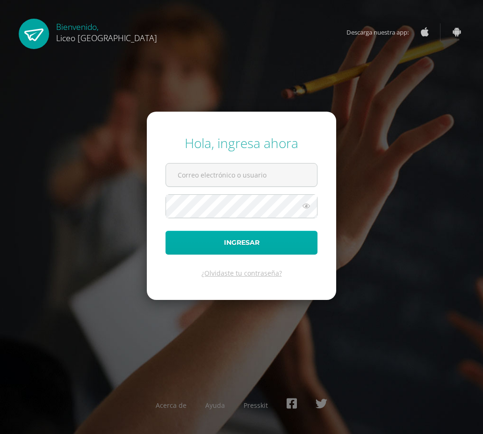
type input "20190358@liceoguatemala.edu.gt"
click at [240, 243] on button "Ingresar" at bounding box center [241, 243] width 152 height 24
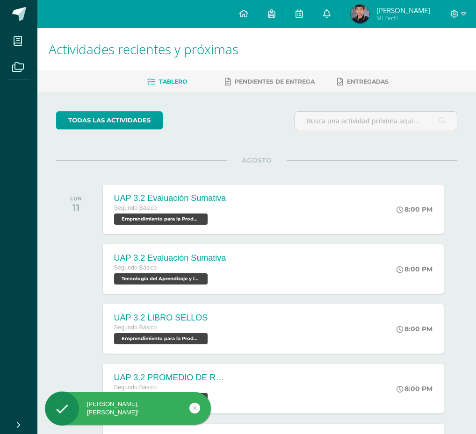
click at [324, 11] on icon at bounding box center [326, 13] width 7 height 8
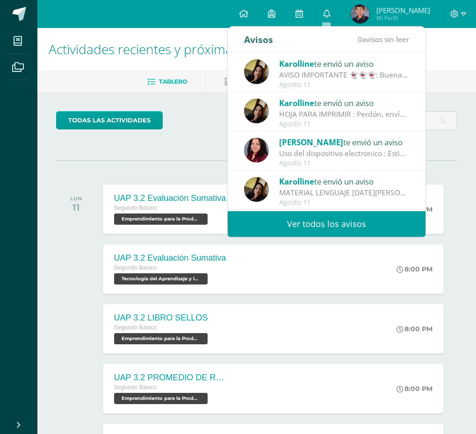
click at [333, 196] on div "MATERIAL LENGUAJE MIÉRCOLES 13 DE AGOSTO : Buenas tardes estimados alumnos. Env…" at bounding box center [344, 192] width 130 height 11
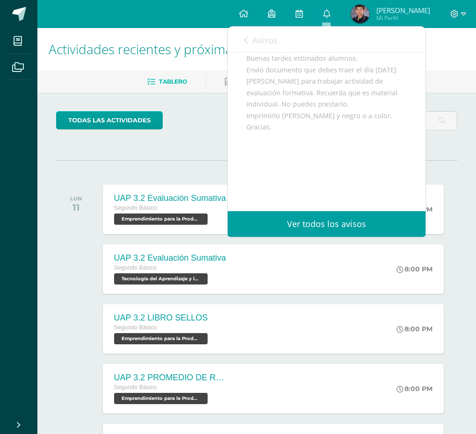
scroll to position [108, 0]
click at [360, 226] on link "Ver todos los avisos" at bounding box center [326, 224] width 198 height 26
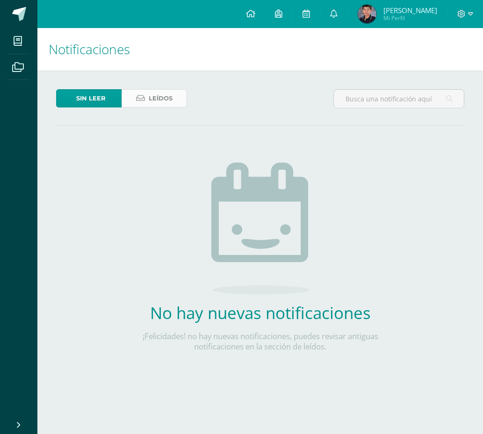
click at [170, 103] on span "Leídos" at bounding box center [161, 98] width 24 height 17
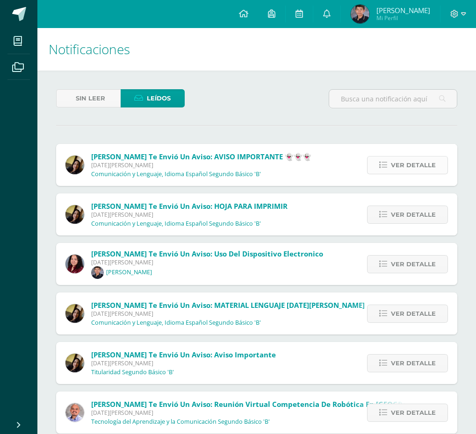
click at [384, 163] on icon at bounding box center [383, 165] width 8 height 8
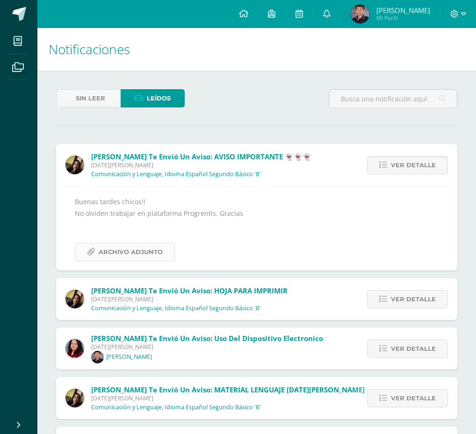
click at [130, 253] on span "Archivo Adjunto" at bounding box center [131, 251] width 64 height 17
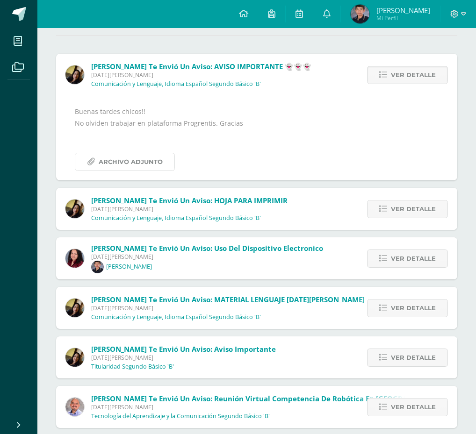
scroll to position [93, 0]
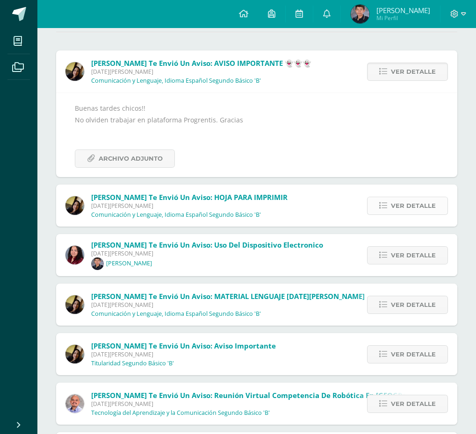
click at [382, 205] on icon at bounding box center [383, 206] width 8 height 8
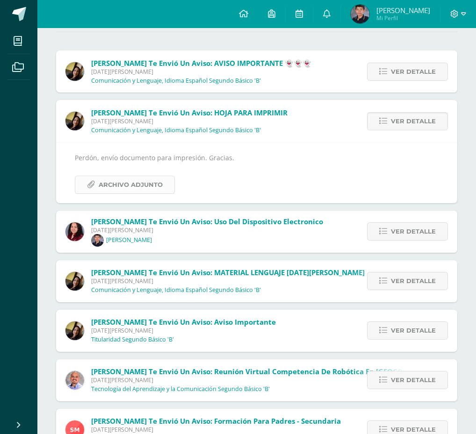
click at [114, 185] on span "Archivo Adjunto" at bounding box center [131, 184] width 64 height 17
click at [384, 231] on icon at bounding box center [383, 231] width 8 height 8
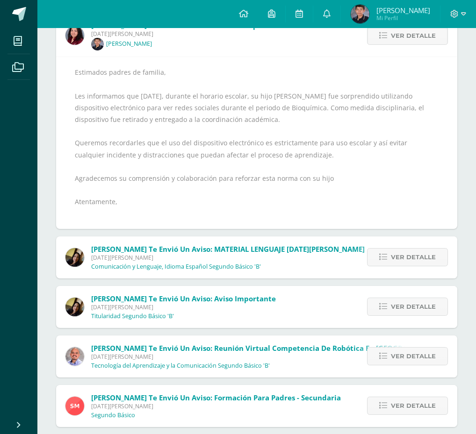
scroll to position [234, 0]
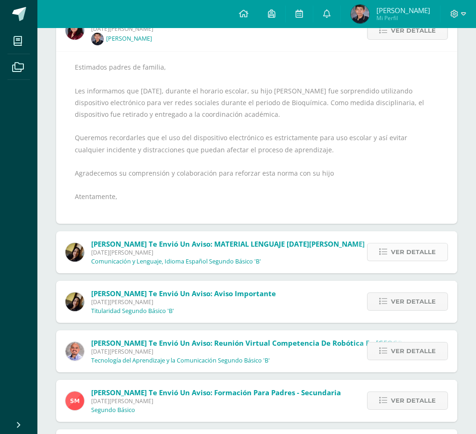
click at [380, 251] on icon at bounding box center [383, 252] width 8 height 8
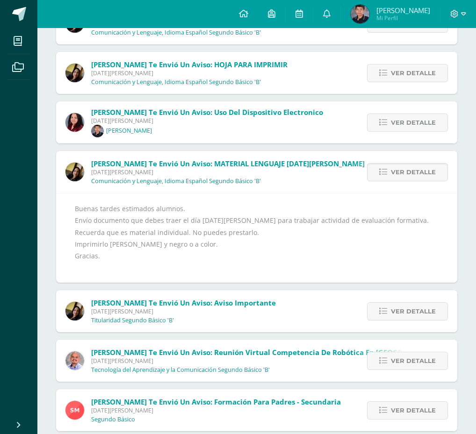
scroll to position [0, 0]
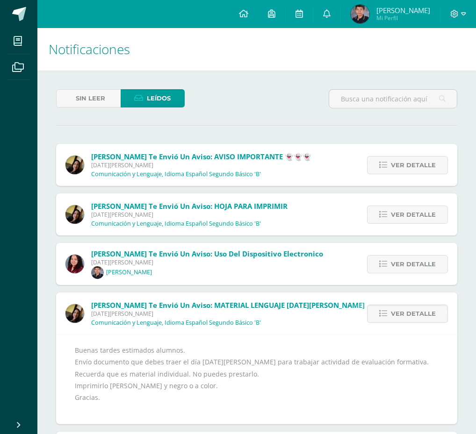
click at [380, 10] on span "Carlos Guillermo" at bounding box center [403, 10] width 54 height 9
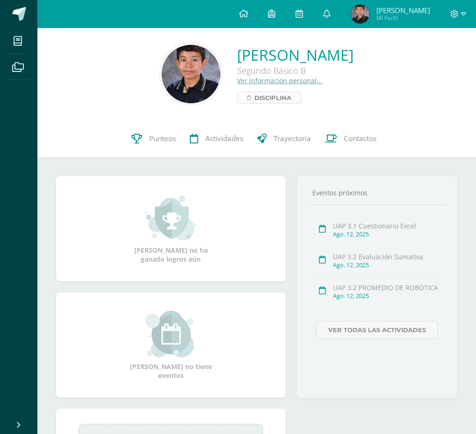
click at [254, 97] on span "Disciplina" at bounding box center [272, 97] width 37 height 11
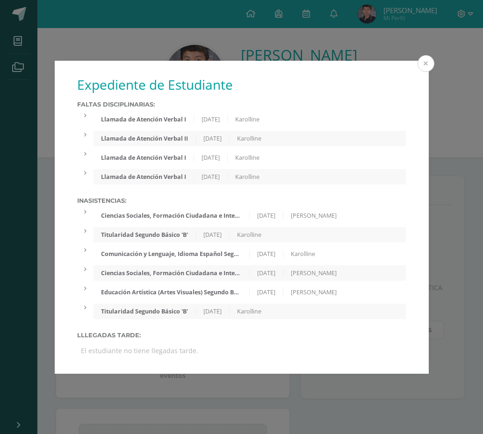
click at [426, 65] on button at bounding box center [425, 63] width 17 height 17
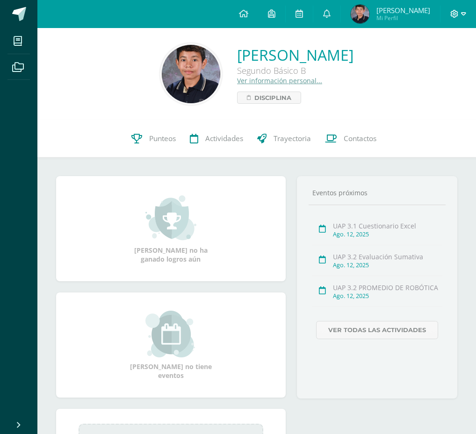
click at [462, 12] on icon at bounding box center [463, 14] width 5 height 8
click at [452, 64] on span "Cerrar sesión" at bounding box center [433, 63] width 42 height 9
